Goal: Contribute content: Add original content to the website for others to see

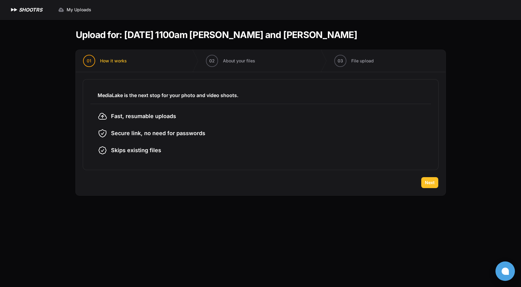
click at [431, 186] on span "Next" at bounding box center [430, 182] width 10 height 6
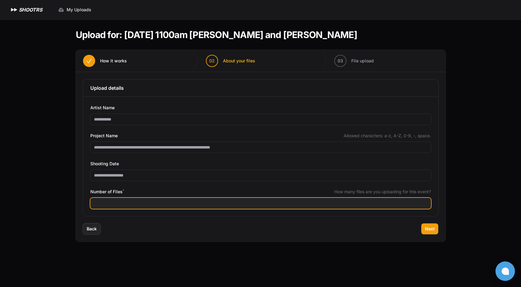
click at [109, 209] on input "Number of Files *" at bounding box center [260, 203] width 341 height 11
type input "**"
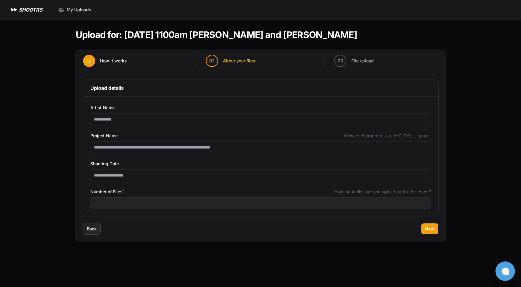
click at [266, 242] on div "Back Next" at bounding box center [261, 232] width 370 height 18
click at [429, 234] on button "Next" at bounding box center [429, 228] width 17 height 11
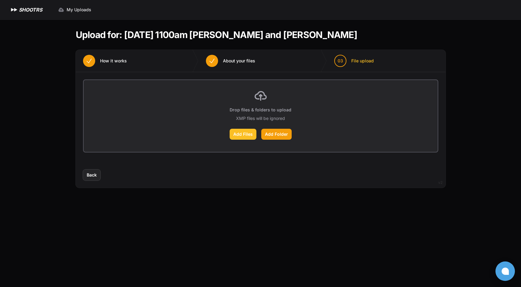
click at [242, 140] on label "Add Files" at bounding box center [243, 134] width 27 height 11
click at [0, 0] on input "Add Files" at bounding box center [0, 0] width 0 height 0
